Goal: Check status: Check status

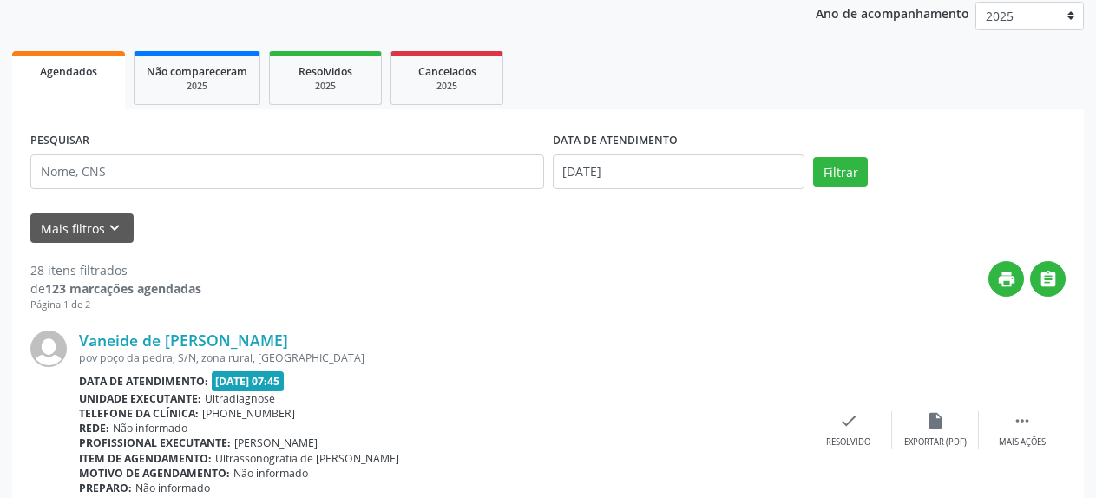
scroll to position [89, 0]
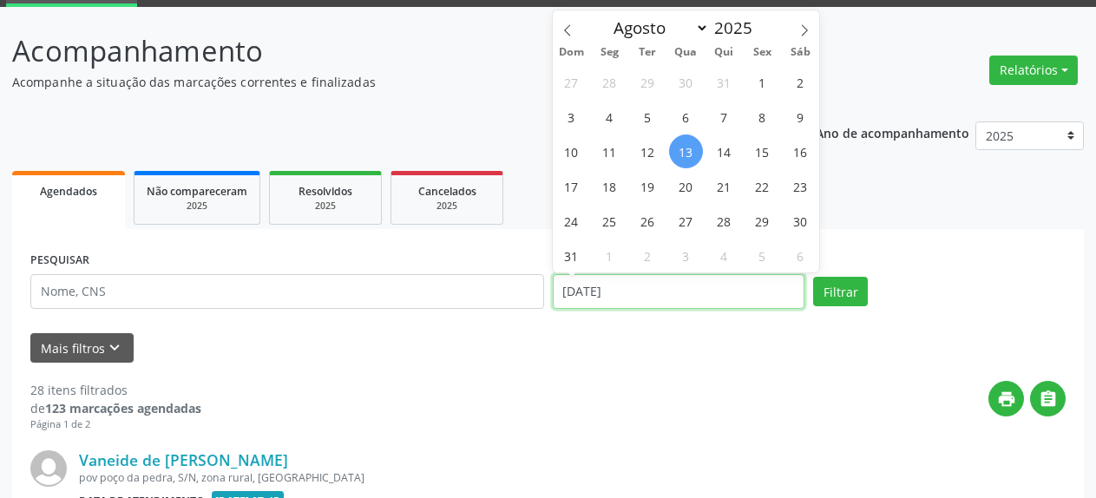
click at [643, 287] on input "[DATE]" at bounding box center [679, 291] width 253 height 35
click at [768, 152] on span "15" at bounding box center [763, 152] width 34 height 34
type input "[DATE]"
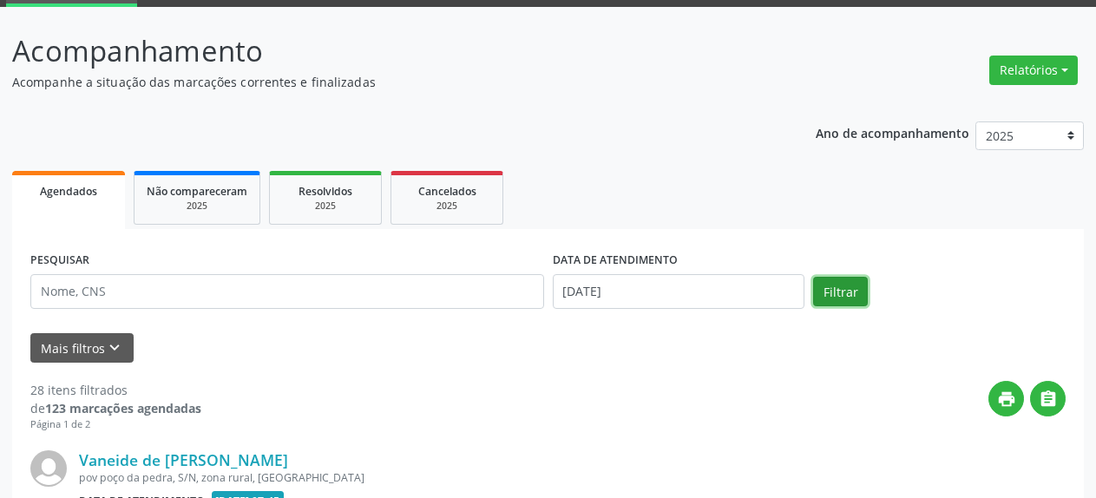
click at [854, 292] on button "Filtrar" at bounding box center [840, 292] width 55 height 30
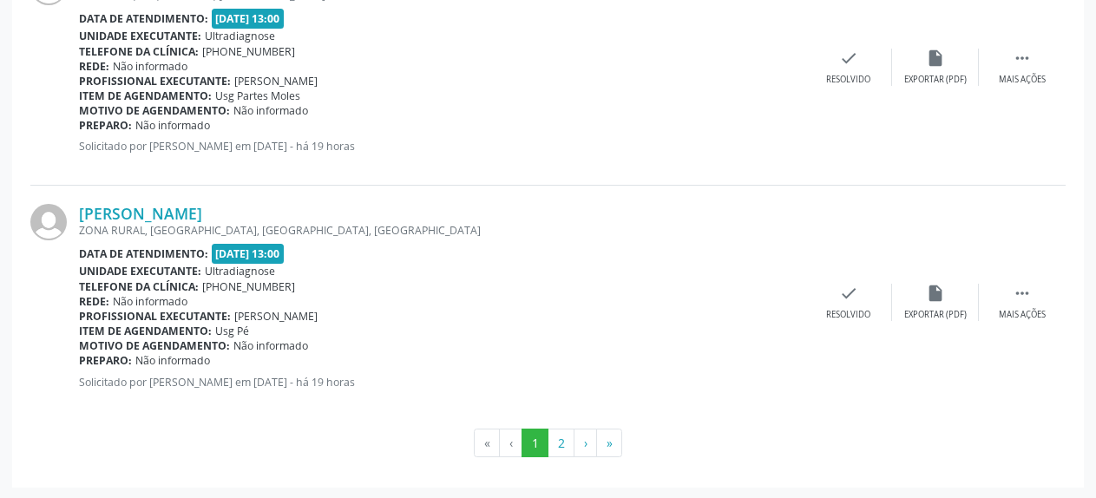
scroll to position [3645, 0]
click at [562, 443] on button "2" at bounding box center [561, 443] width 27 height 30
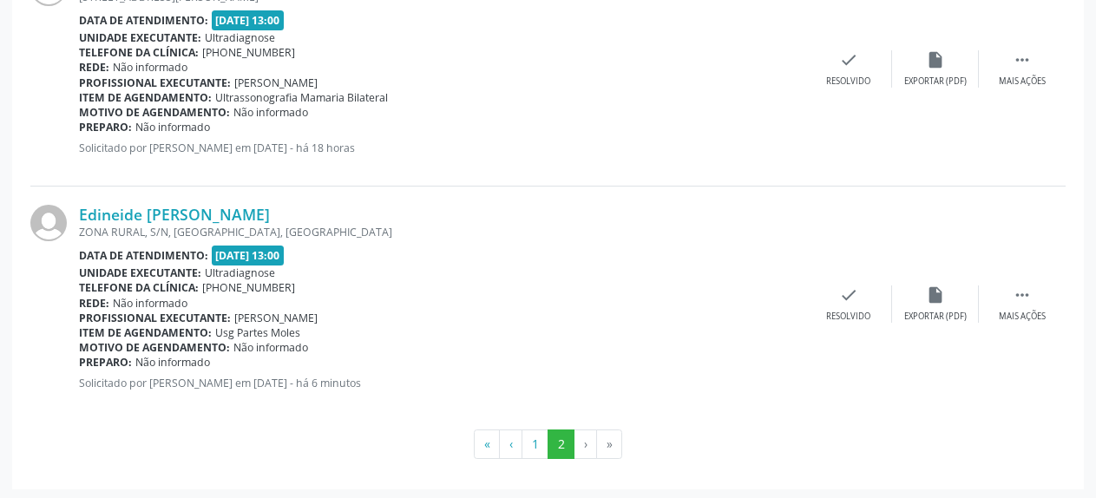
scroll to position [808, 0]
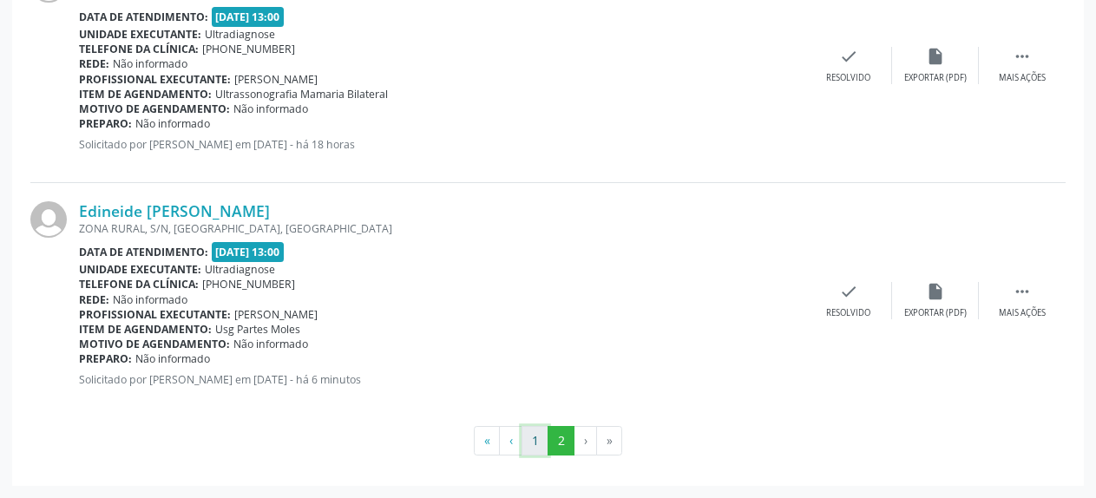
click at [533, 441] on button "1" at bounding box center [535, 441] width 27 height 30
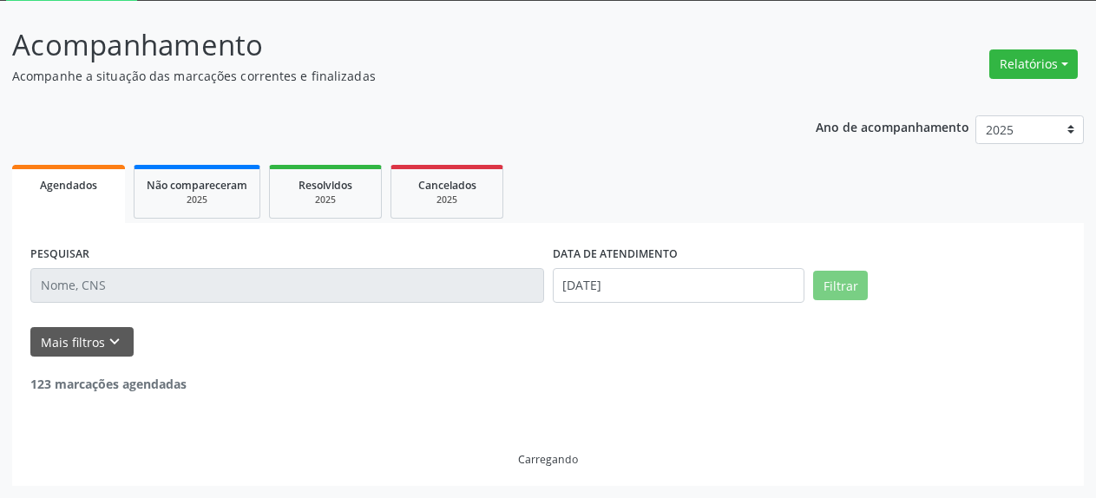
scroll to position [95, 0]
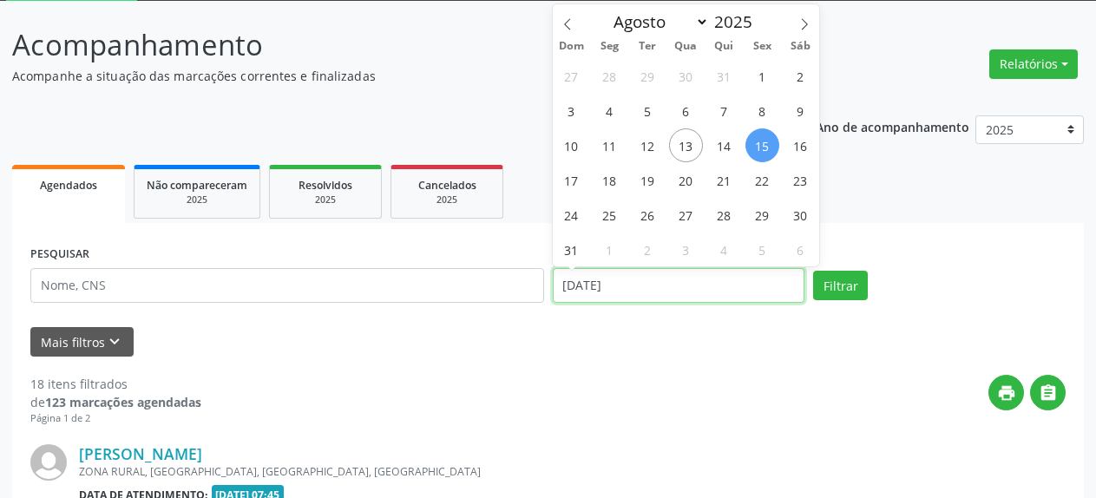
click at [629, 290] on input "[DATE]" at bounding box center [679, 285] width 253 height 35
click at [690, 141] on span "13" at bounding box center [686, 145] width 34 height 34
type input "[DATE]"
click at [690, 141] on span "13" at bounding box center [686, 145] width 34 height 34
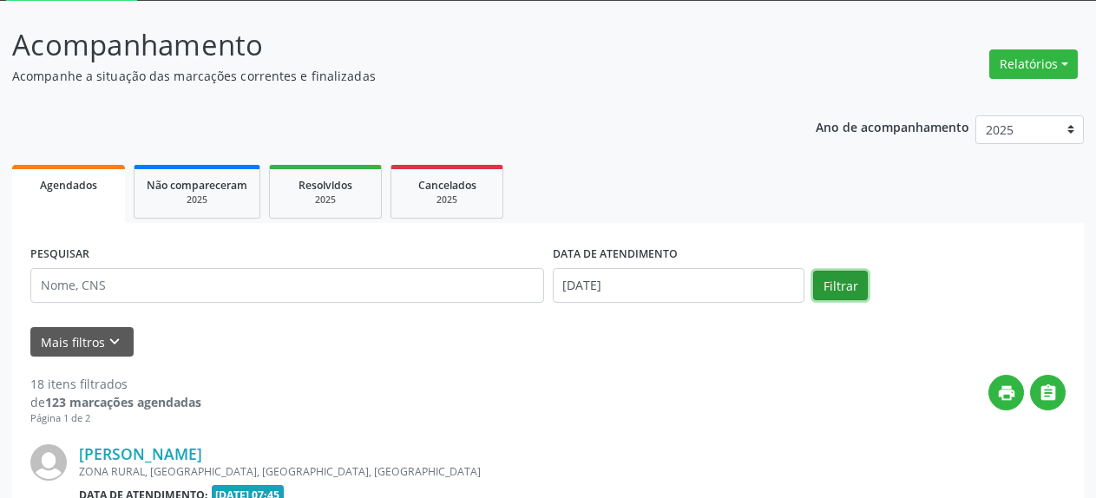
click at [843, 286] on button "Filtrar" at bounding box center [840, 286] width 55 height 30
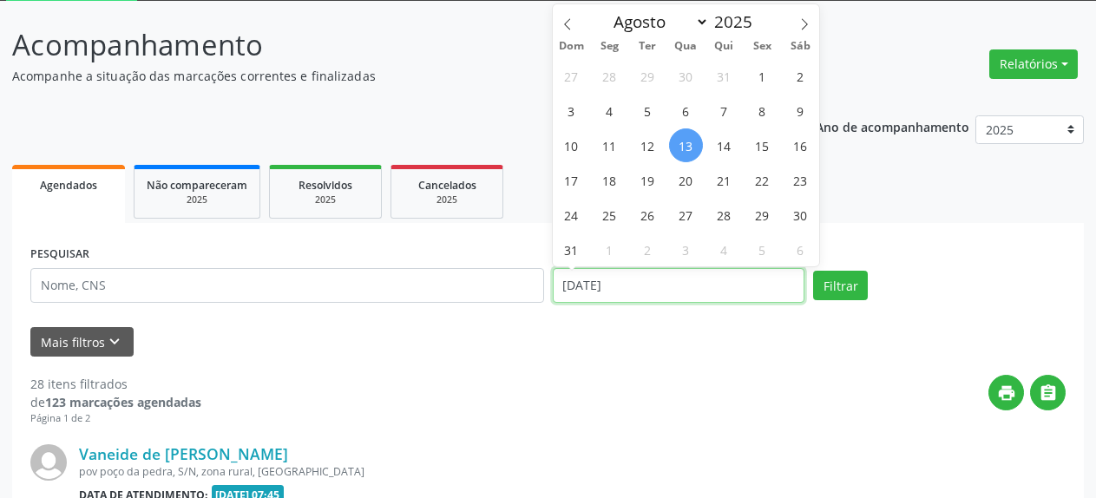
click at [650, 290] on input "[DATE]" at bounding box center [679, 285] width 253 height 35
click at [764, 150] on span "15" at bounding box center [763, 145] width 34 height 34
type input "[DATE]"
click at [764, 150] on span "15" at bounding box center [763, 145] width 34 height 34
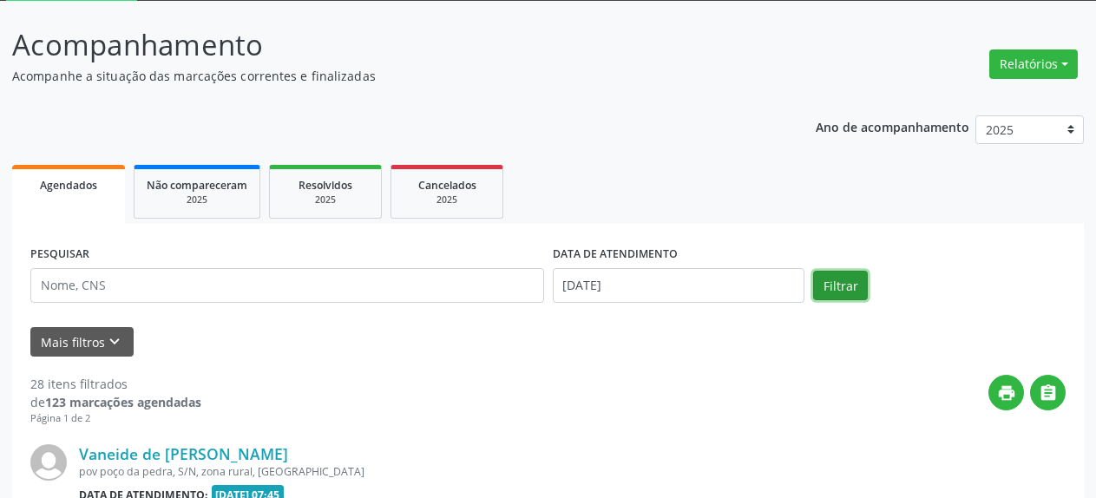
click at [838, 287] on button "Filtrar" at bounding box center [840, 286] width 55 height 30
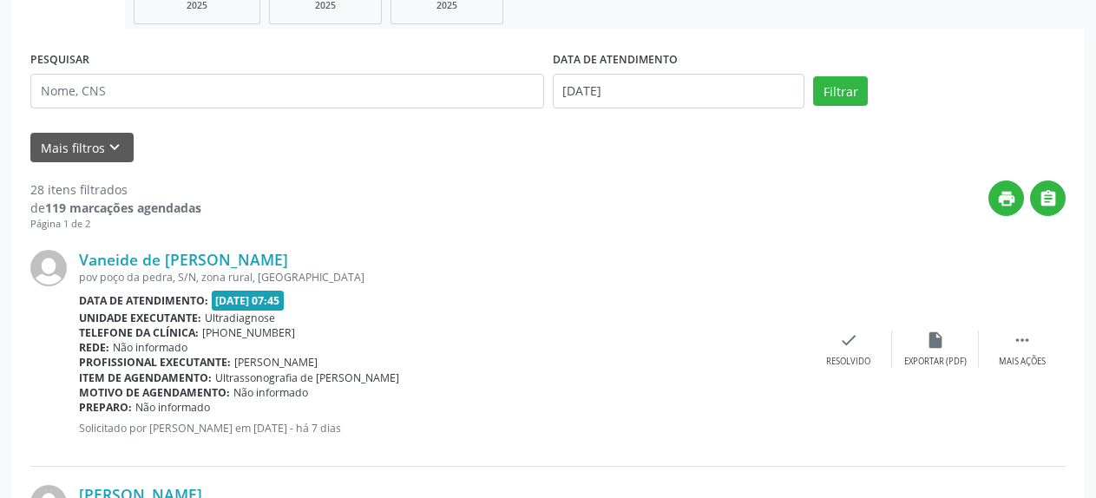
scroll to position [183, 0]
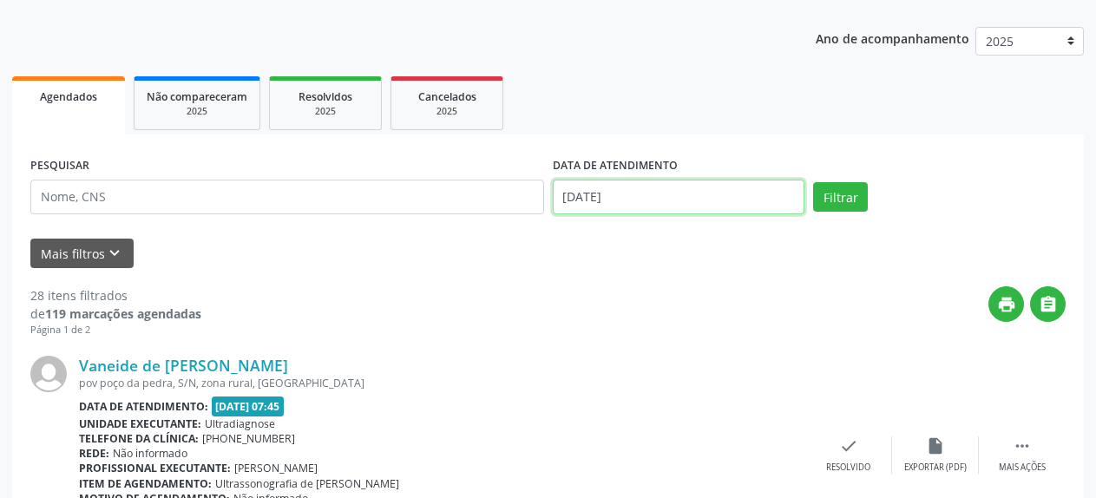
click at [595, 205] on input "[DATE]" at bounding box center [679, 197] width 253 height 35
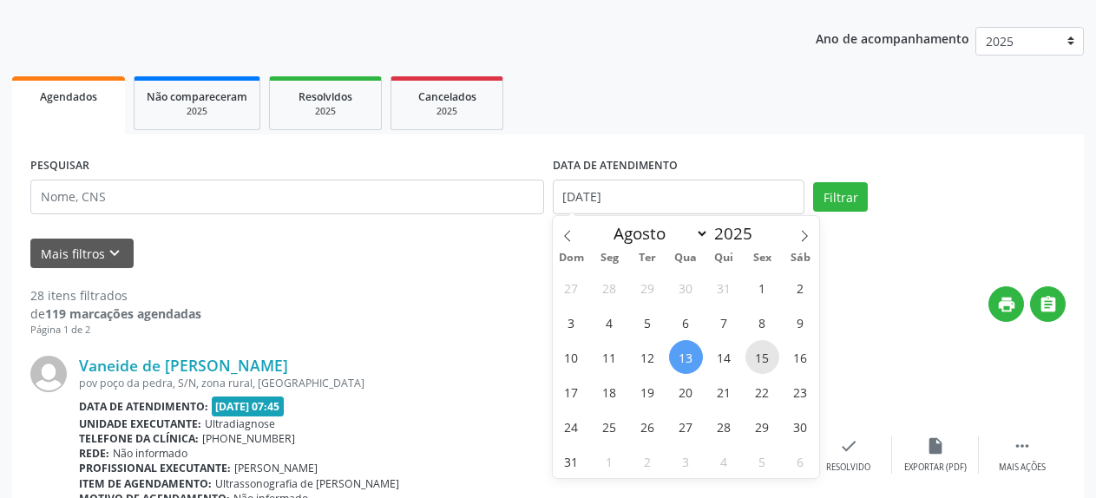
click at [763, 356] on span "15" at bounding box center [763, 357] width 34 height 34
type input "[DATE]"
click at [763, 356] on span "15" at bounding box center [763, 357] width 34 height 34
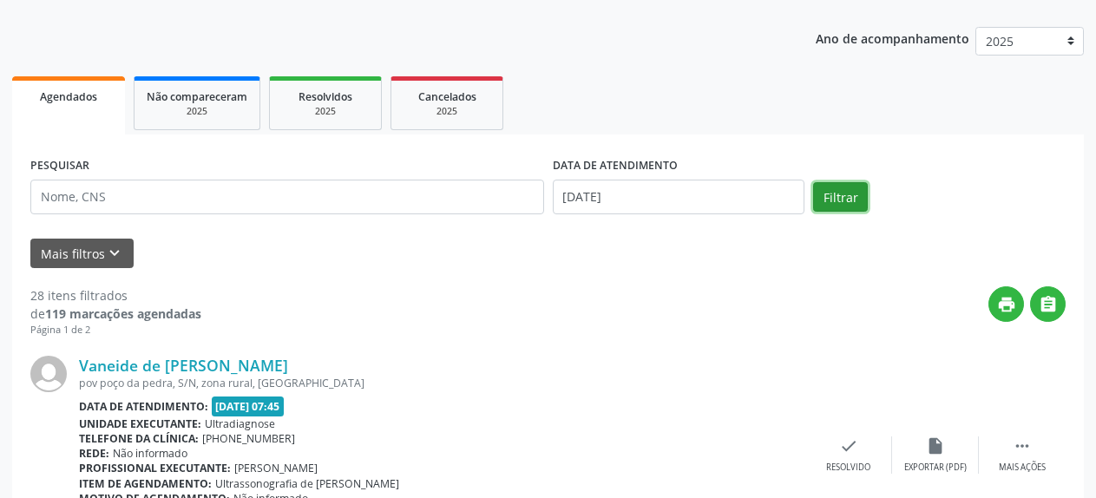
click at [829, 201] on button "Filtrar" at bounding box center [840, 197] width 55 height 30
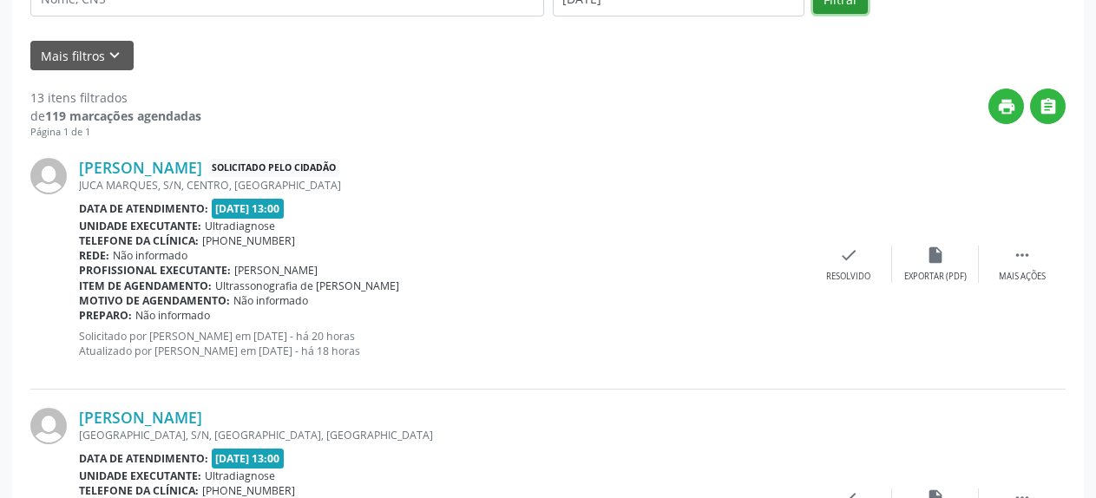
scroll to position [115, 0]
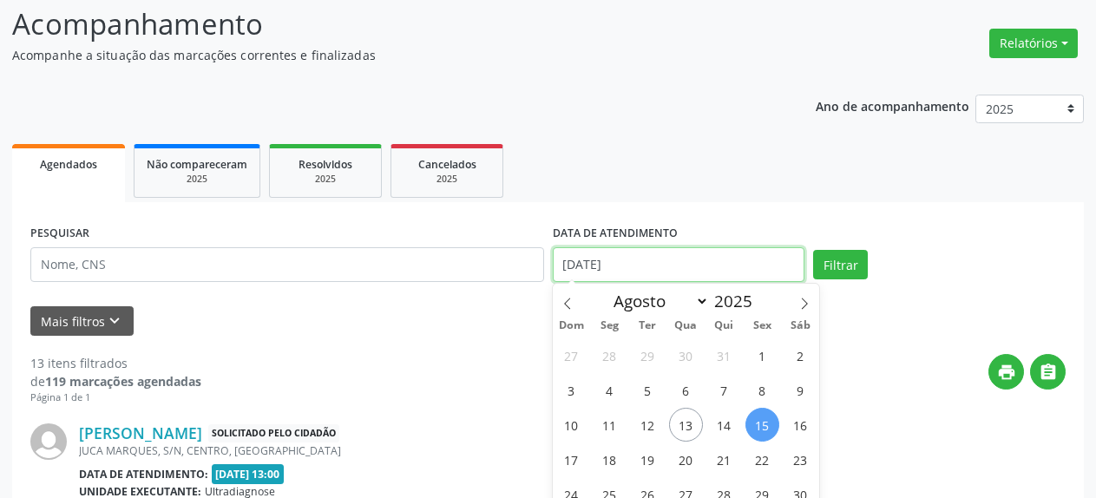
click at [654, 269] on input "[DATE]" at bounding box center [679, 264] width 253 height 35
click at [682, 458] on span "20" at bounding box center [686, 460] width 34 height 34
type input "[DATE]"
click at [682, 458] on span "20" at bounding box center [686, 460] width 34 height 34
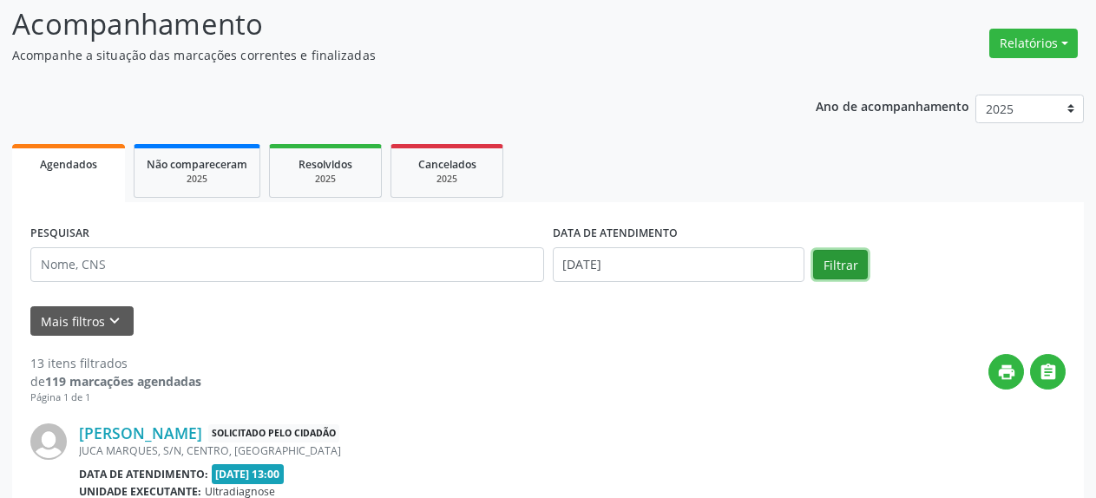
click at [825, 269] on button "Filtrar" at bounding box center [840, 265] width 55 height 30
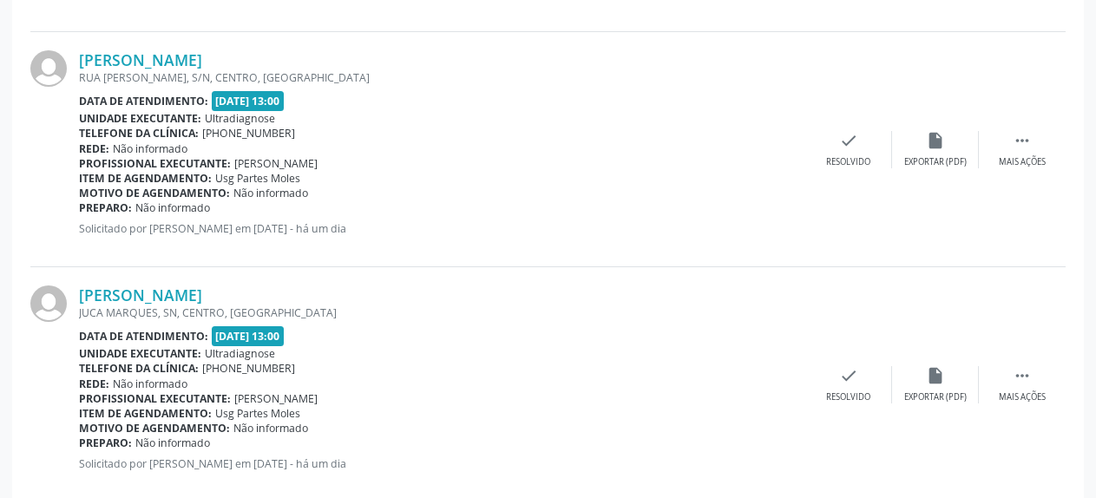
scroll to position [3631, 0]
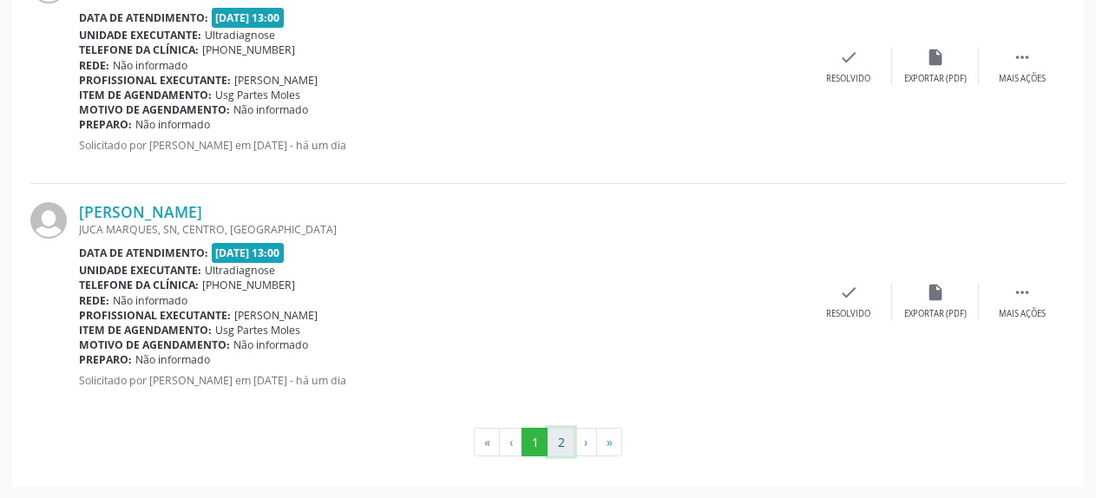
click at [563, 446] on button "2" at bounding box center [561, 443] width 27 height 30
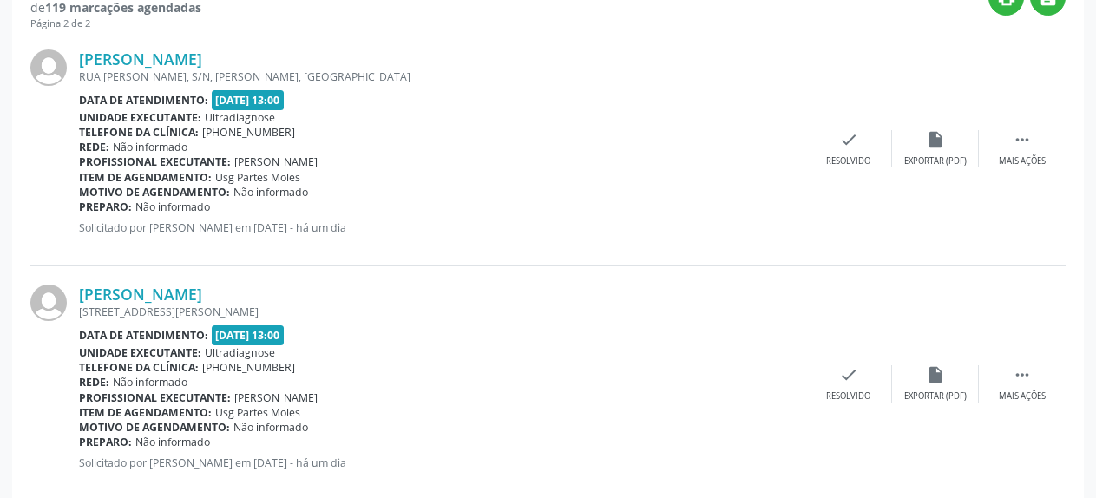
scroll to position [76, 0]
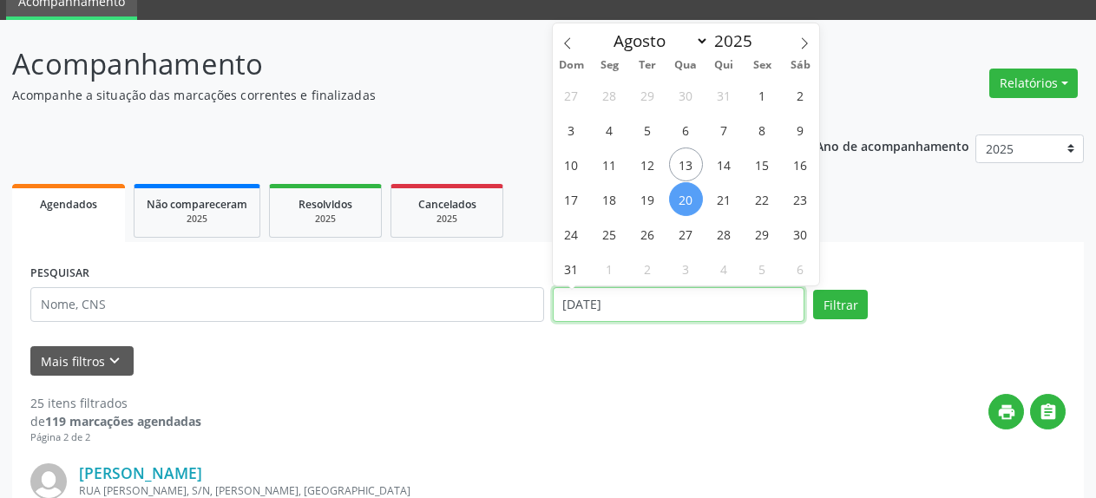
click at [667, 300] on input "[DATE]" at bounding box center [679, 304] width 253 height 35
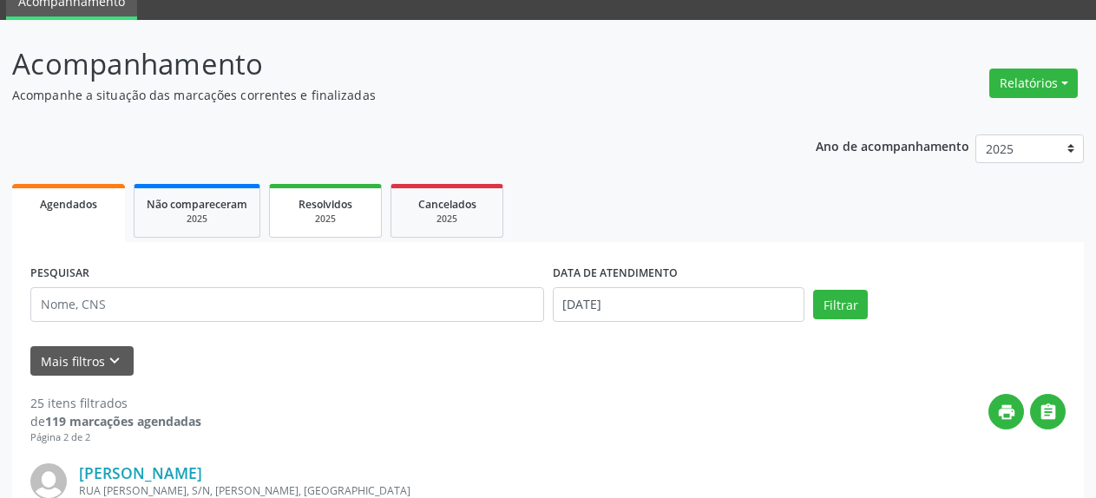
click at [348, 221] on div "2025" at bounding box center [325, 219] width 87 height 13
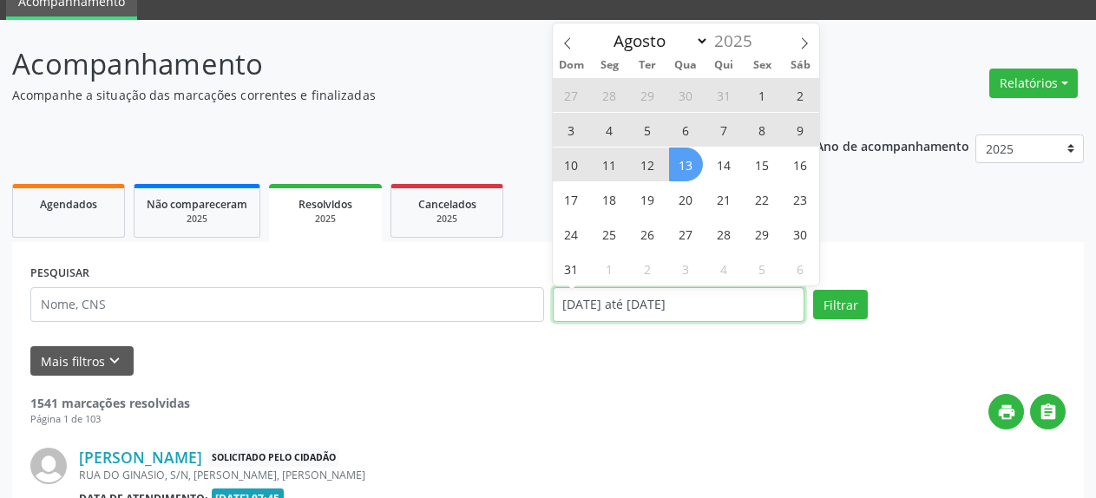
click at [614, 301] on input "[DATE] até [DATE]" at bounding box center [679, 304] width 253 height 35
click at [567, 45] on icon at bounding box center [568, 43] width 12 height 12
select select "6"
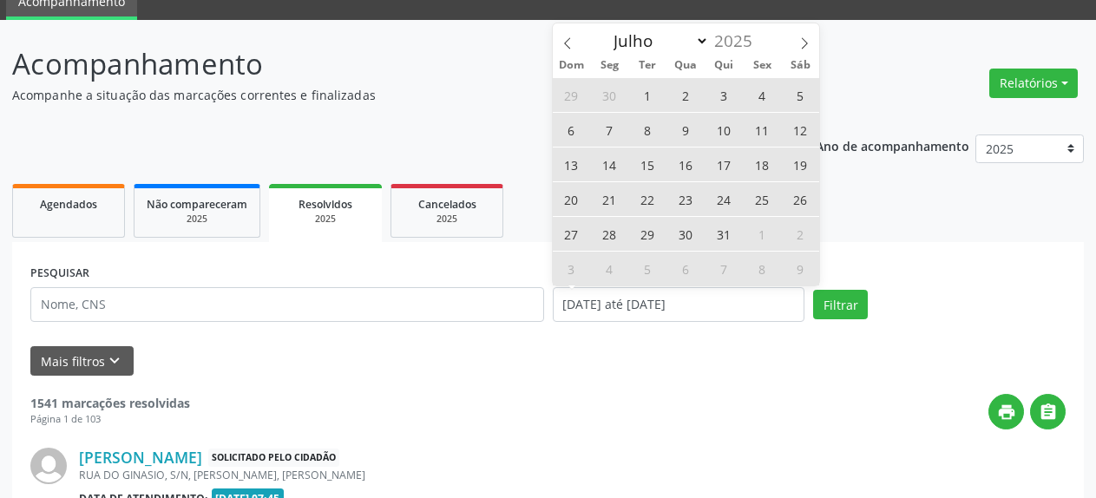
click at [605, 128] on span "7" at bounding box center [610, 130] width 34 height 34
type input "[DATE]"
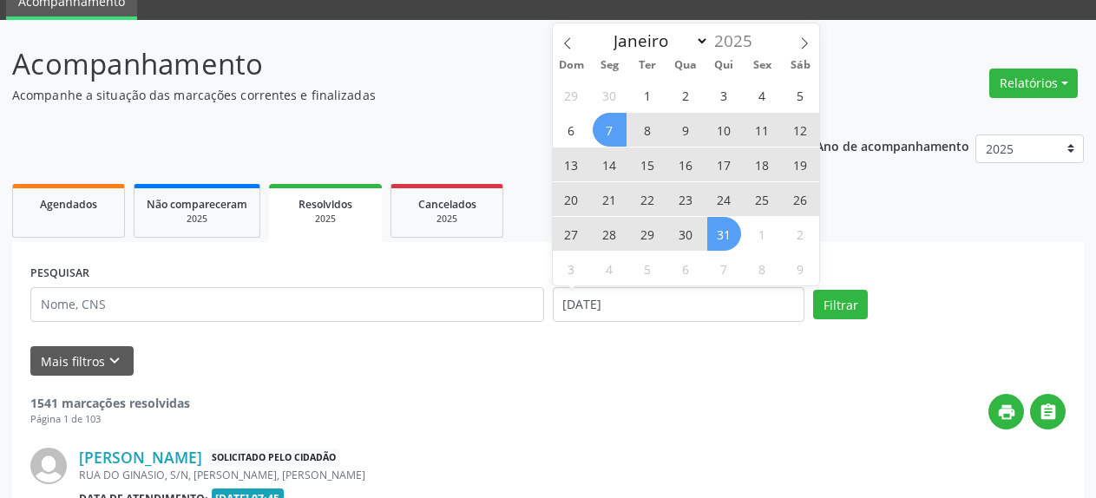
click at [723, 233] on span "31" at bounding box center [724, 234] width 34 height 34
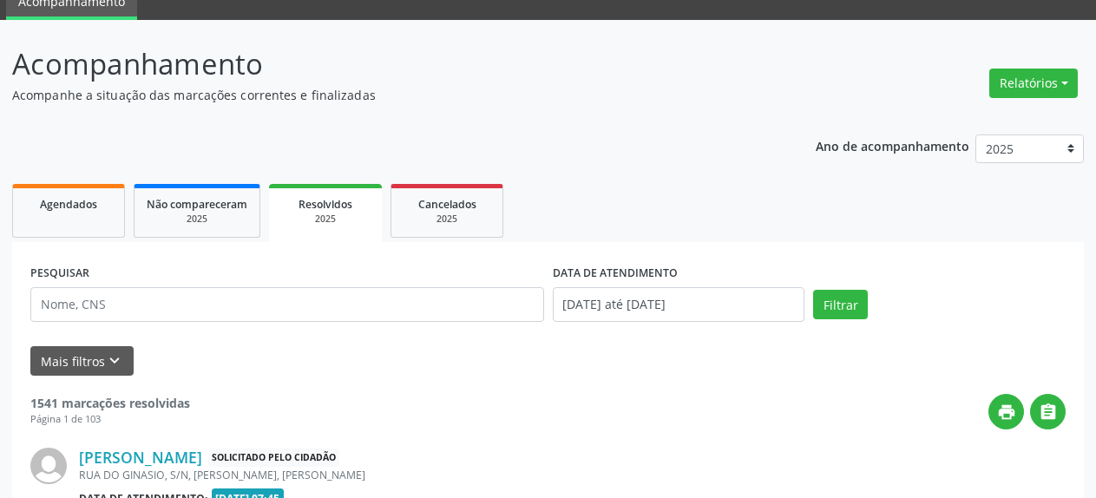
click at [813, 304] on div "Filtrar" at bounding box center [939, 305] width 261 height 30
click at [841, 309] on button "Filtrar" at bounding box center [840, 305] width 55 height 30
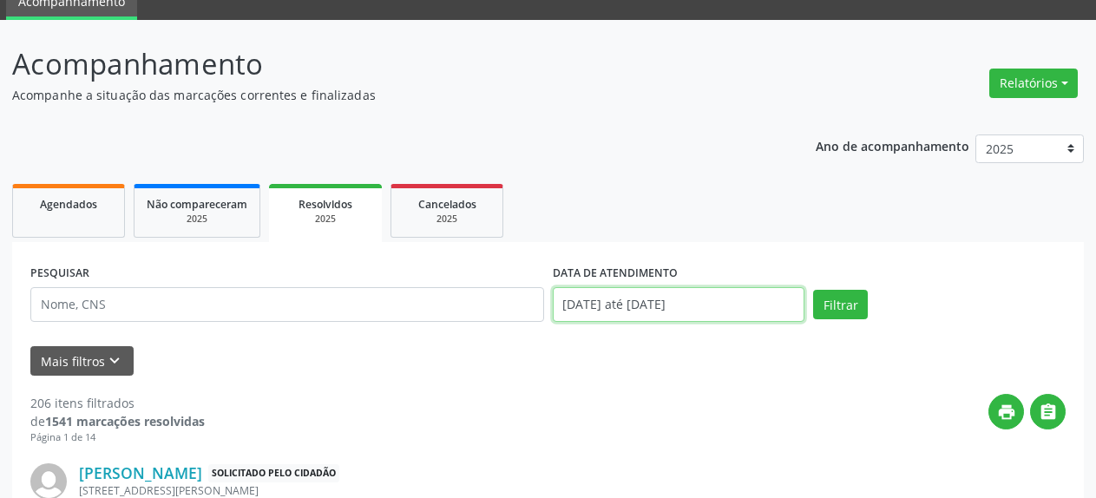
click at [662, 316] on input "[DATE] até [DATE]" at bounding box center [679, 304] width 253 height 35
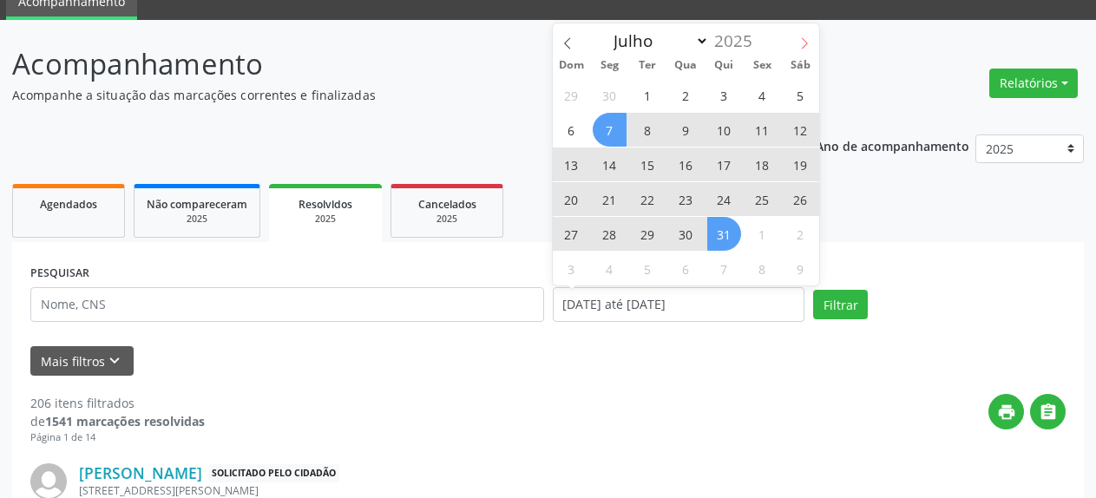
click at [805, 46] on icon at bounding box center [805, 43] width 6 height 11
select select "7"
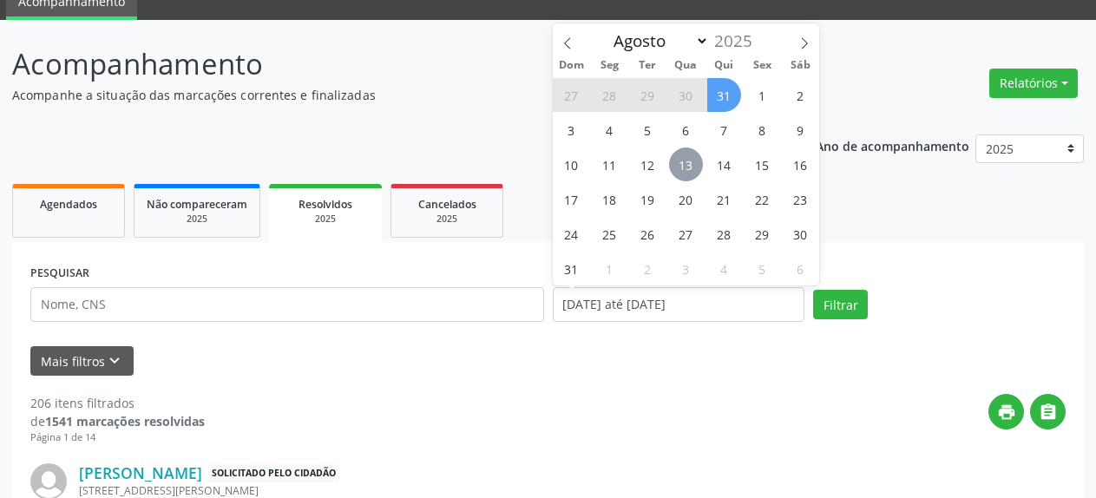
click at [676, 165] on span "13" at bounding box center [686, 165] width 34 height 34
type input "[DATE]"
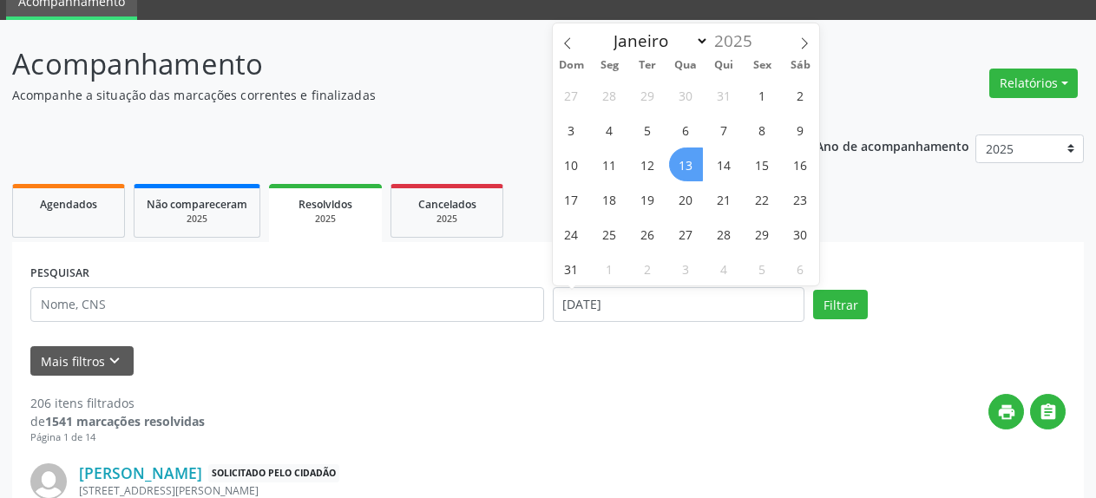
click at [676, 165] on span "13" at bounding box center [686, 165] width 34 height 34
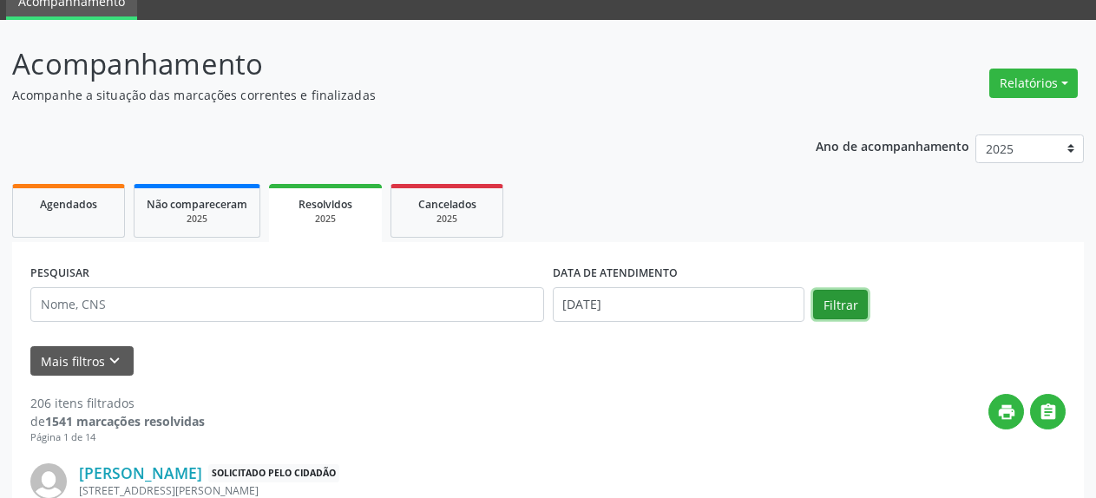
click at [838, 313] on button "Filtrar" at bounding box center [840, 305] width 55 height 30
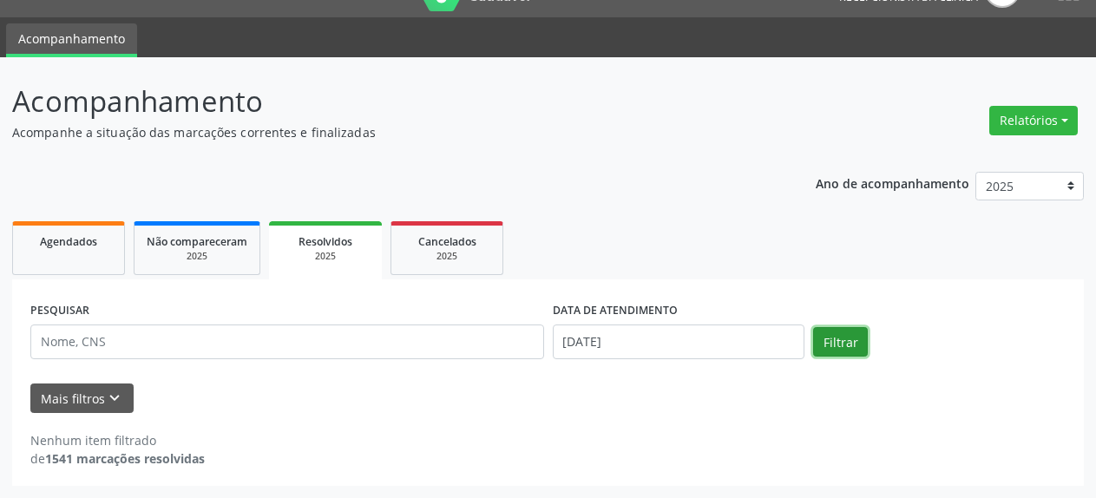
scroll to position [38, 0]
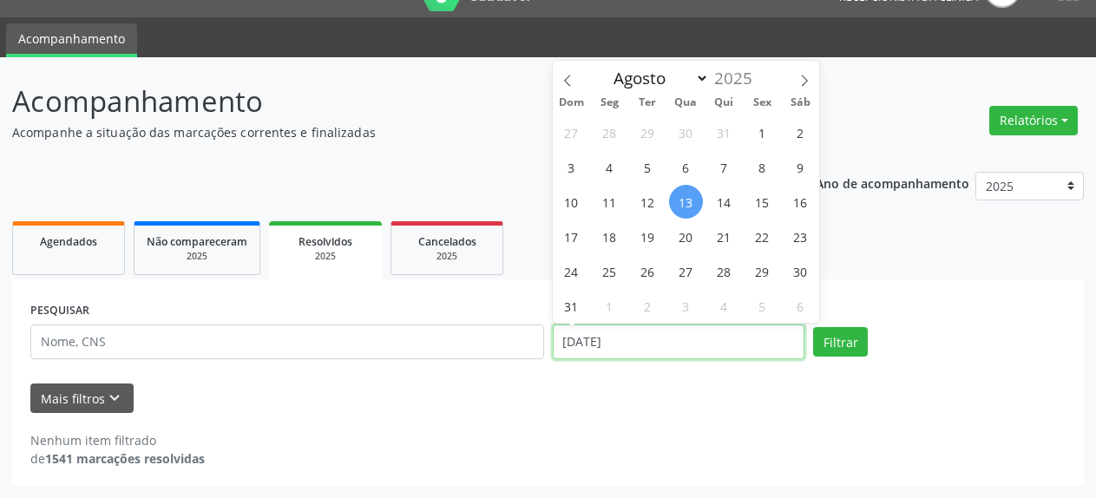
click at [603, 343] on input "[DATE]" at bounding box center [679, 342] width 253 height 35
click at [686, 241] on span "20" at bounding box center [686, 237] width 34 height 34
type input "[DATE]"
click at [686, 241] on span "20" at bounding box center [686, 237] width 34 height 34
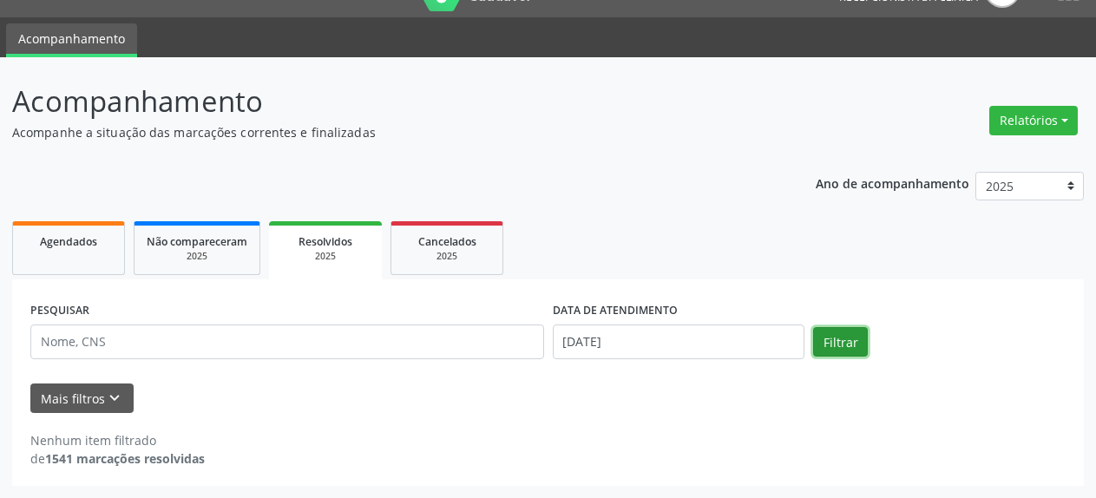
click at [832, 348] on button "Filtrar" at bounding box center [840, 342] width 55 height 30
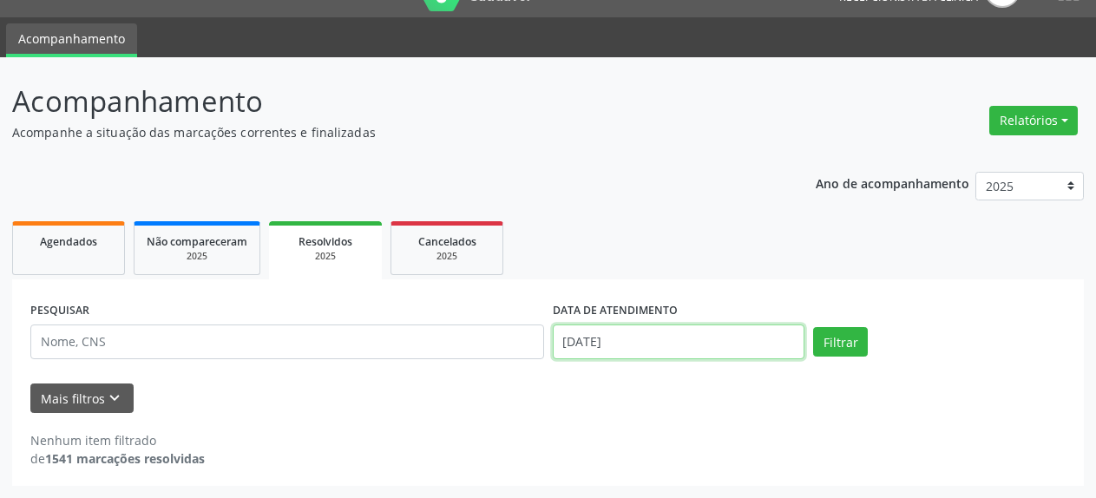
click at [567, 346] on input "[DATE]" at bounding box center [679, 342] width 253 height 35
click at [677, 402] on div "Mais filtros keyboard_arrow_down" at bounding box center [548, 399] width 1044 height 30
click at [46, 242] on span "Agendados" at bounding box center [68, 241] width 57 height 15
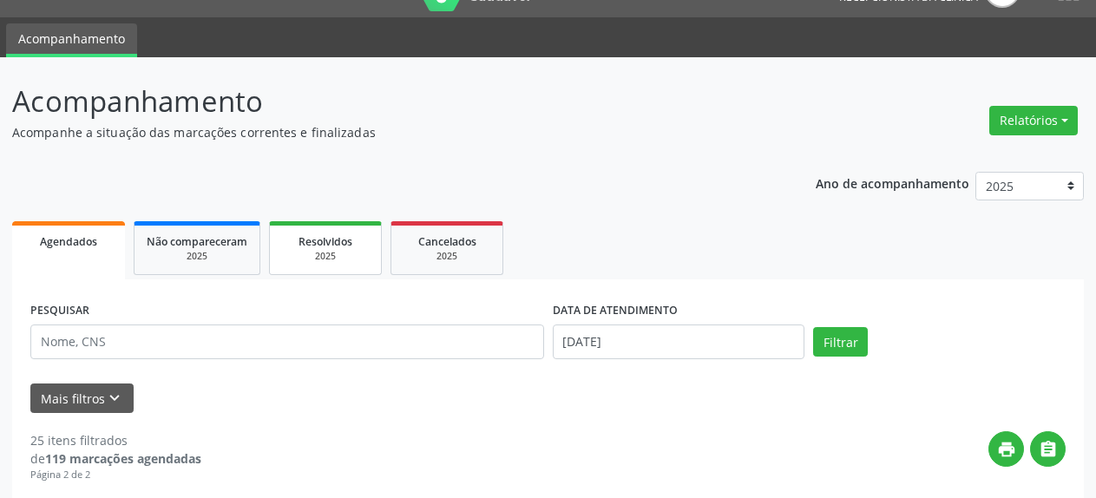
click at [324, 252] on div "2025" at bounding box center [325, 256] width 87 height 13
select select "7"
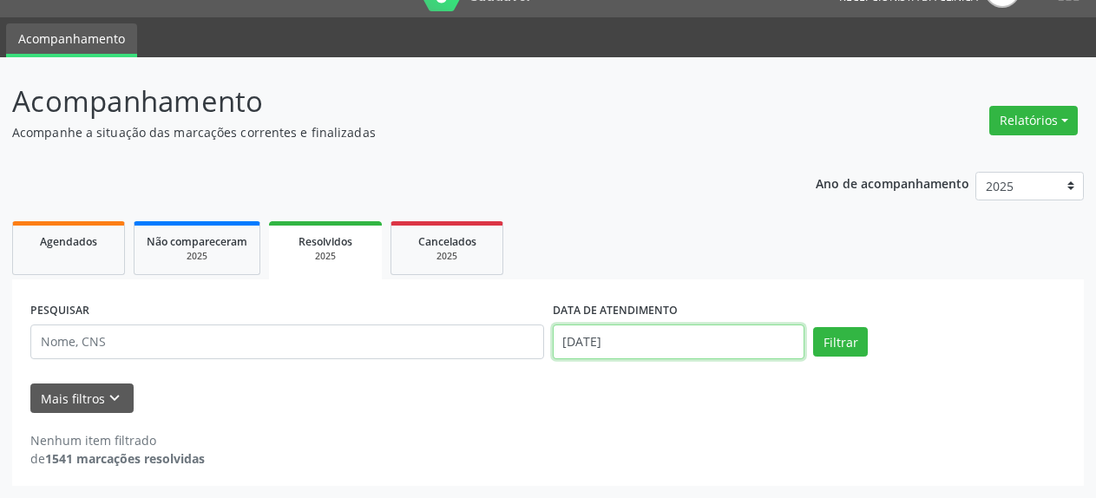
click at [591, 343] on input "[DATE]" at bounding box center [679, 342] width 253 height 35
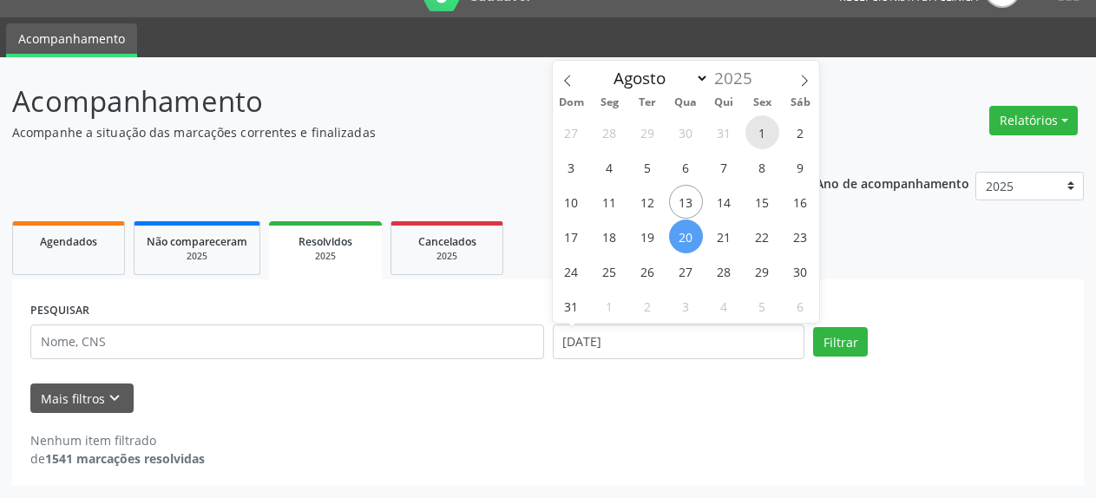
click at [766, 134] on span "1" at bounding box center [763, 132] width 34 height 34
type input "[DATE]"
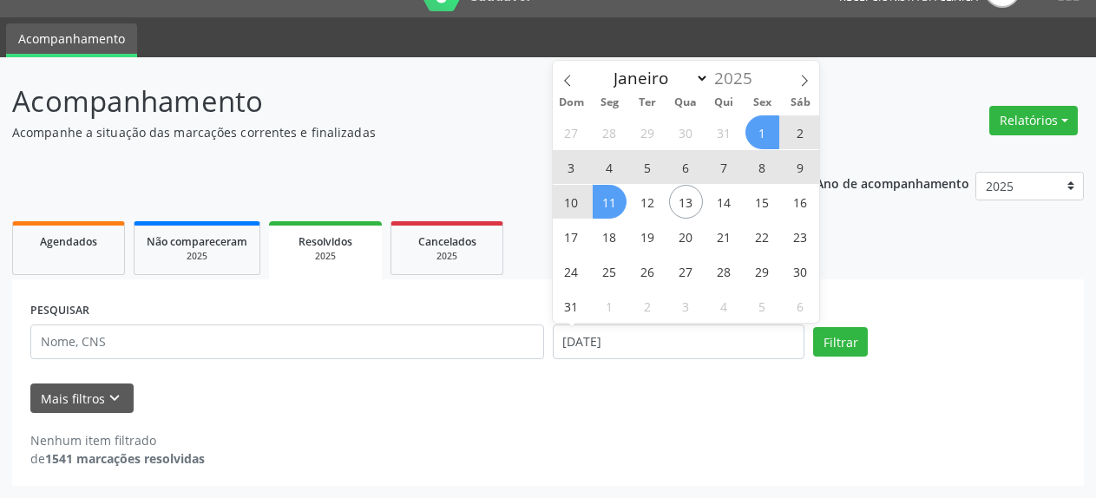
click at [614, 200] on span "11" at bounding box center [610, 202] width 34 height 34
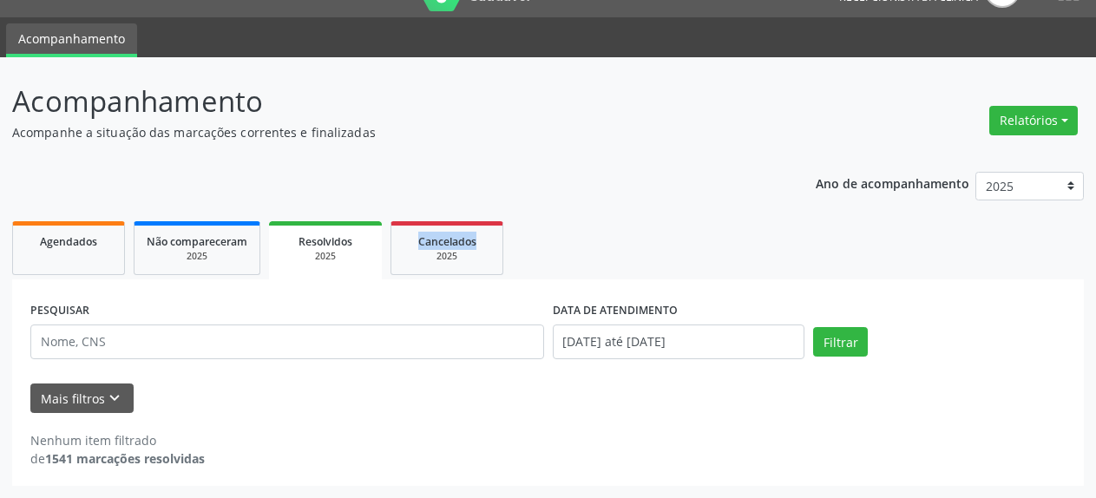
click at [614, 200] on div "Ano de acompanhamento 2025 2024 2023 Agendados Não compareceram 2025 Resolvidos…" at bounding box center [548, 323] width 1072 height 327
click at [838, 346] on button "Filtrar" at bounding box center [840, 342] width 55 height 30
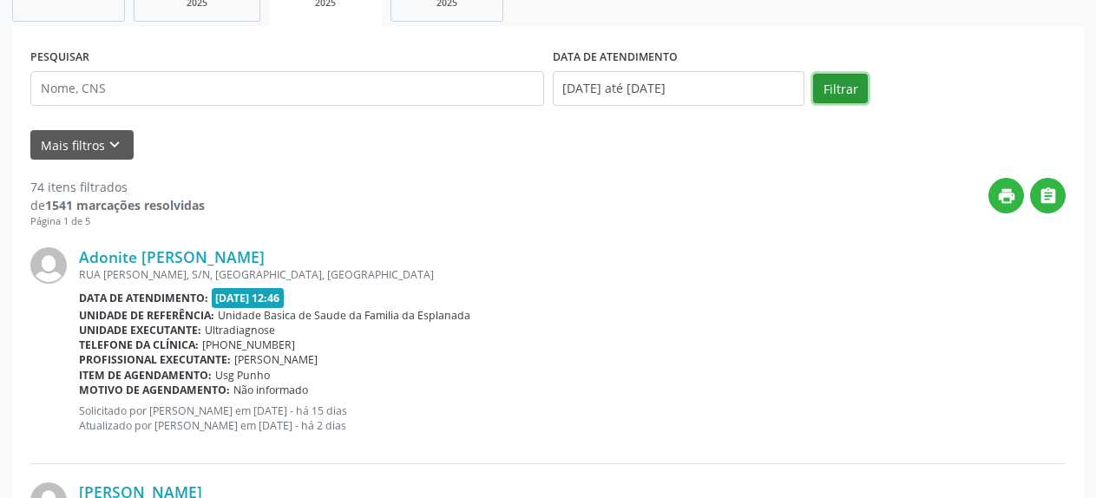
scroll to position [304, 0]
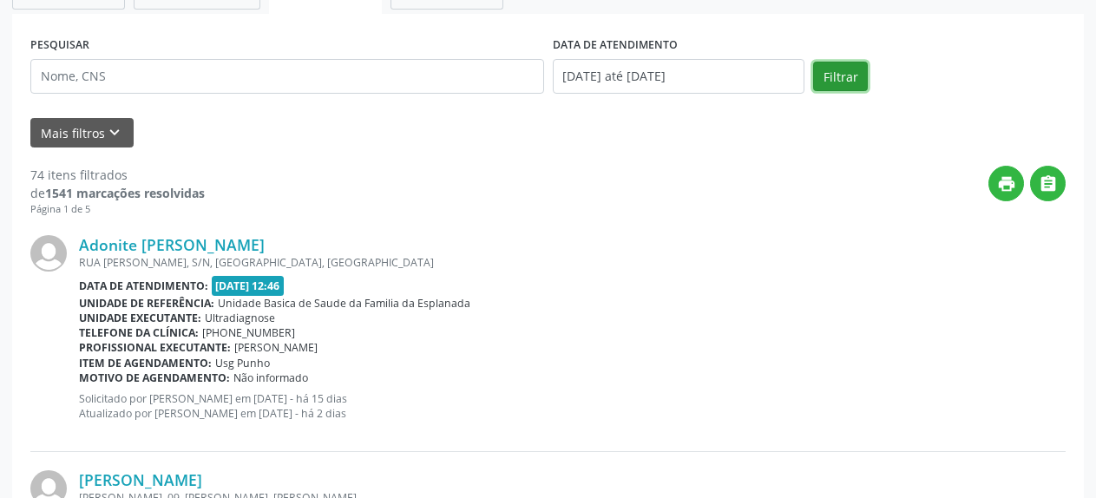
click at [588, 332] on div "Telefone da clínica: [PHONE_NUMBER]" at bounding box center [572, 332] width 987 height 15
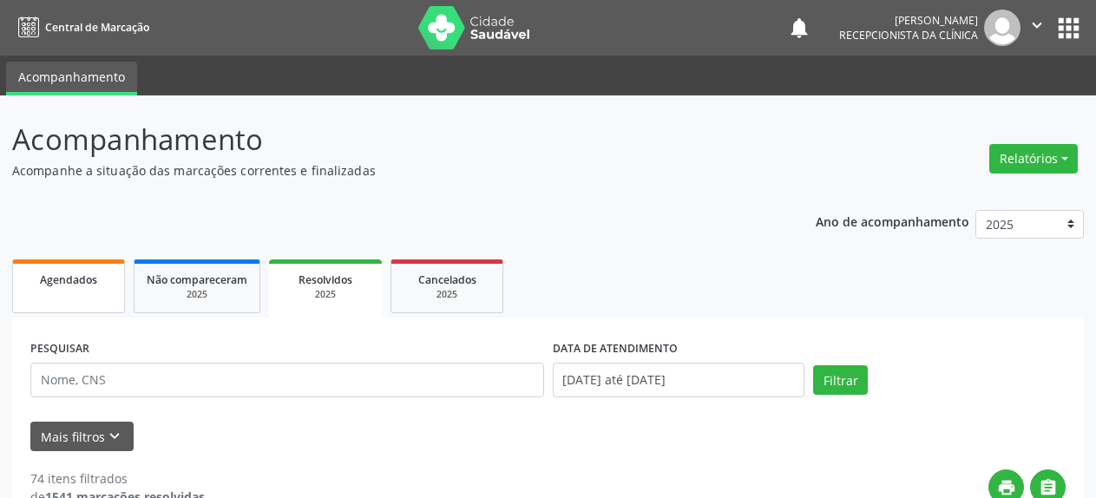
click at [43, 295] on link "Agendados" at bounding box center [68, 287] width 113 height 54
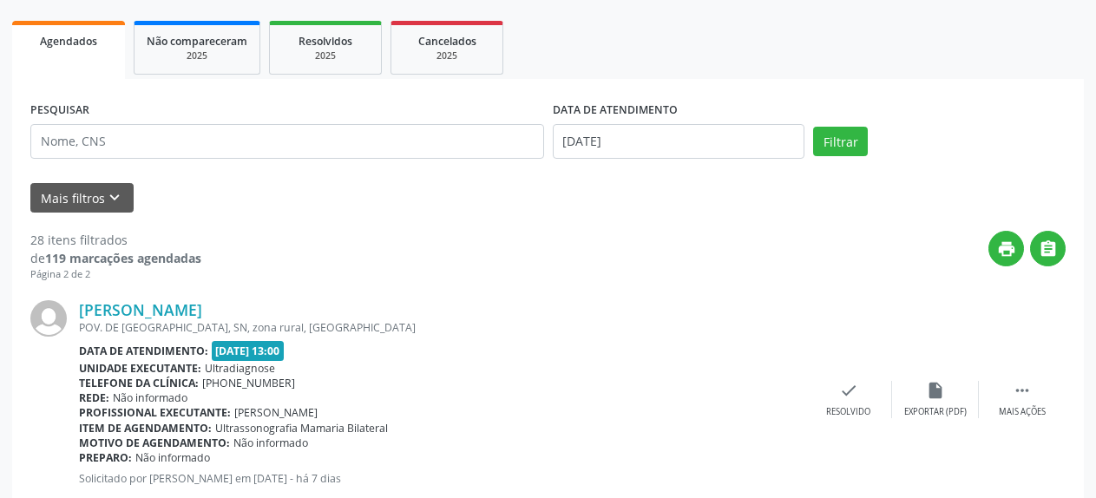
scroll to position [266, 0]
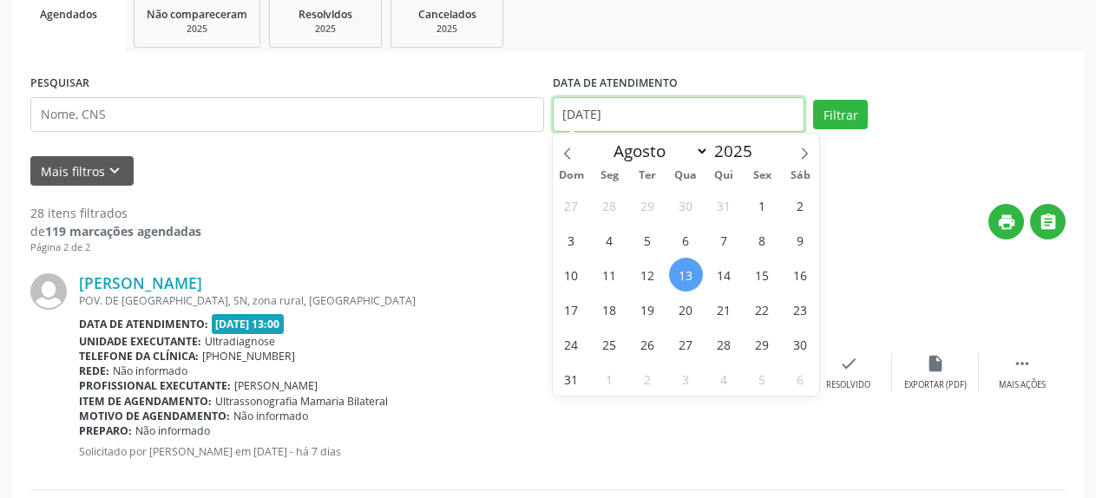
click at [584, 118] on input "[DATE]" at bounding box center [679, 114] width 253 height 35
click at [692, 277] on span "13" at bounding box center [686, 275] width 34 height 34
type input "[DATE]"
click at [692, 277] on span "13" at bounding box center [686, 275] width 34 height 34
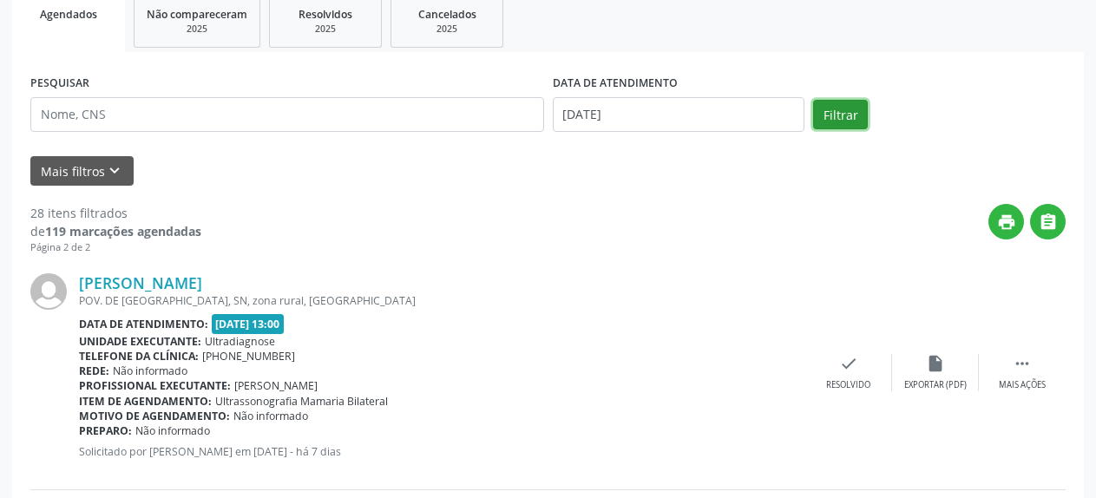
click at [827, 120] on button "Filtrar" at bounding box center [840, 115] width 55 height 30
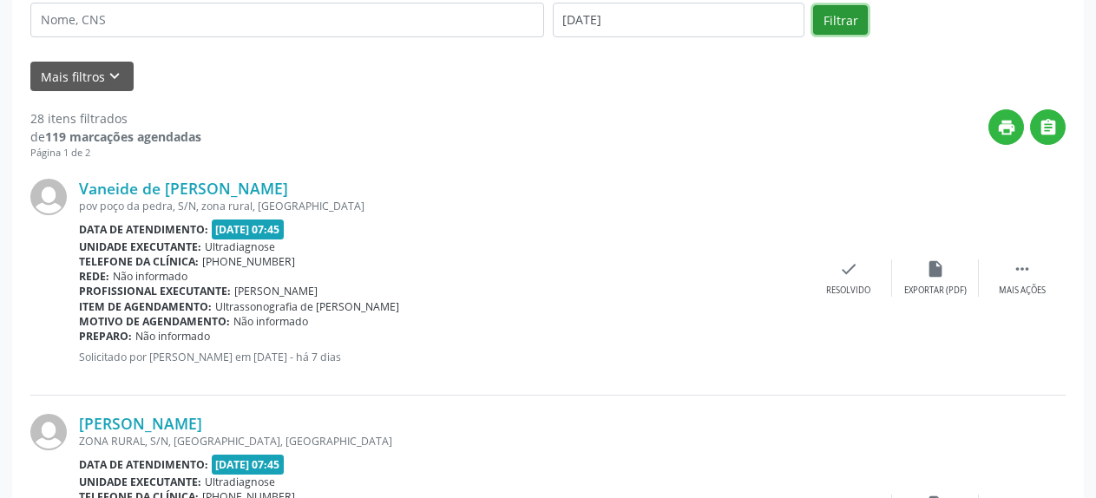
scroll to position [272, 0]
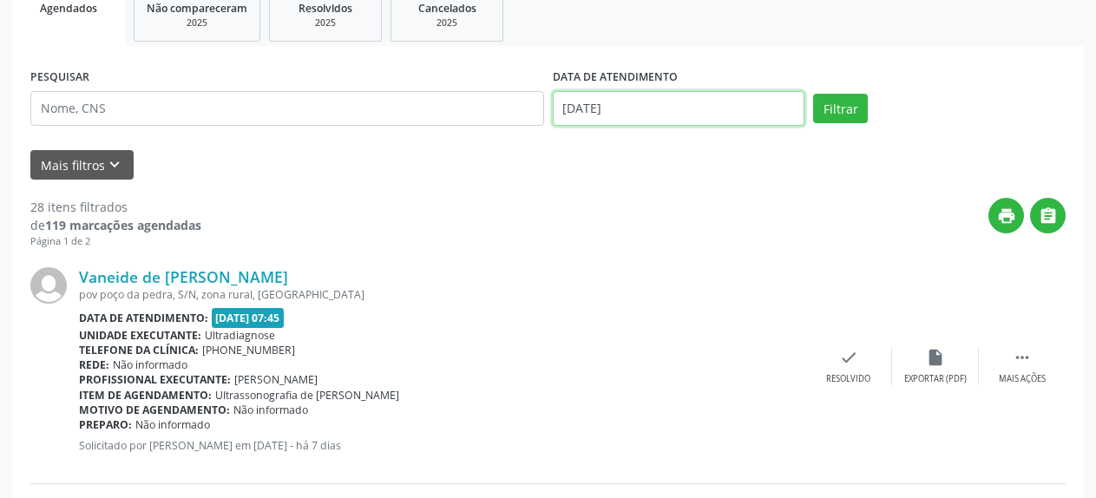
click at [574, 112] on input "[DATE]" at bounding box center [679, 108] width 253 height 35
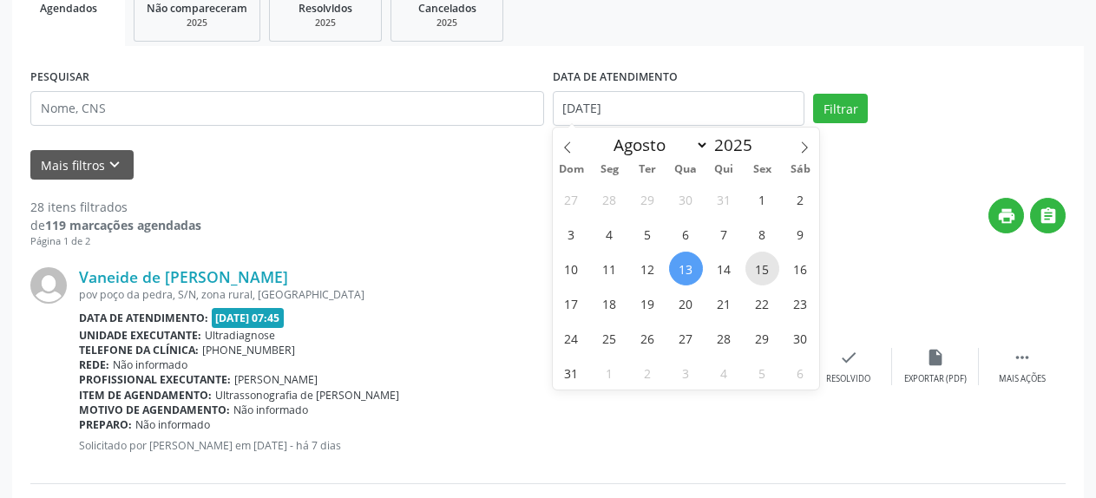
click at [761, 266] on span "15" at bounding box center [763, 269] width 34 height 34
type input "[DATE]"
click at [761, 266] on span "15" at bounding box center [763, 269] width 34 height 34
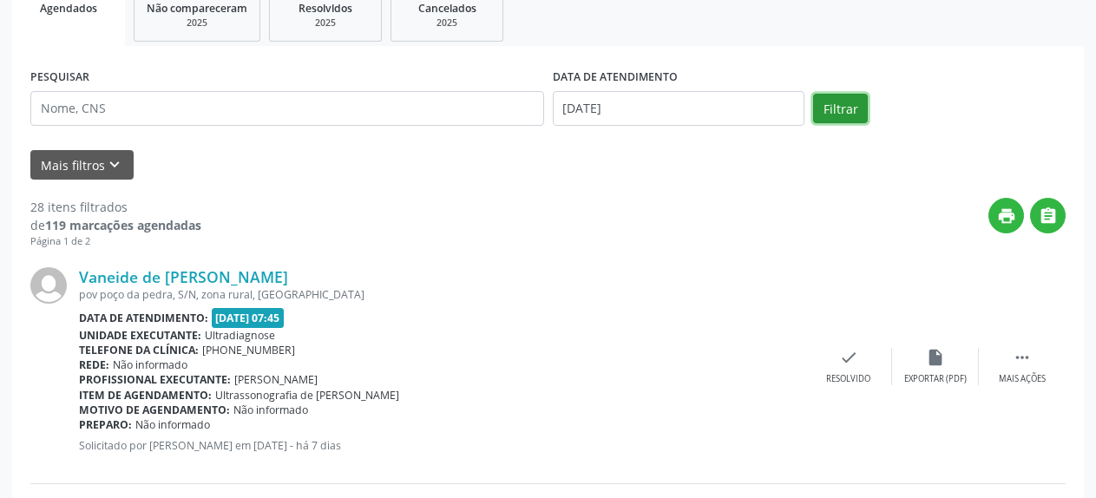
click at [851, 104] on button "Filtrar" at bounding box center [840, 109] width 55 height 30
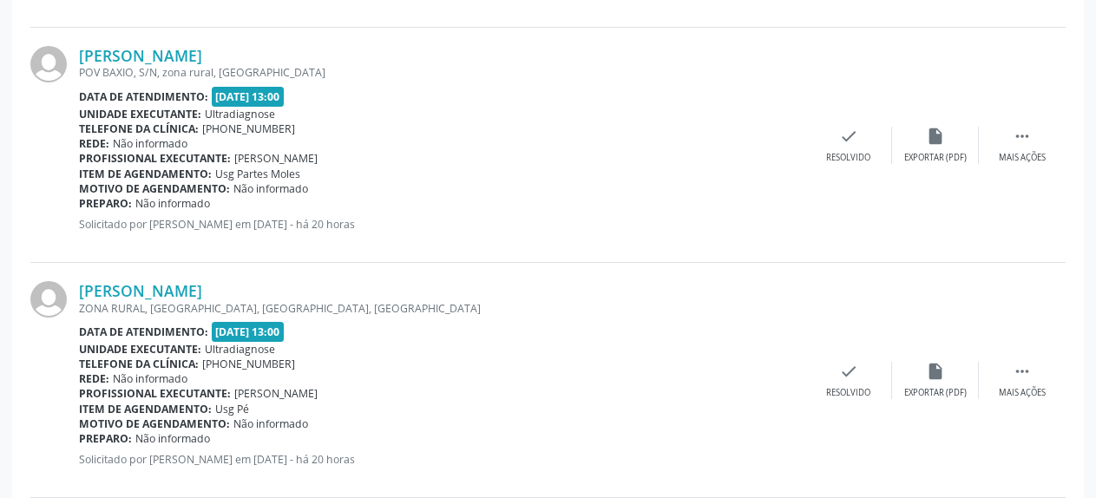
scroll to position [1775, 0]
